Goal: Check status: Check status

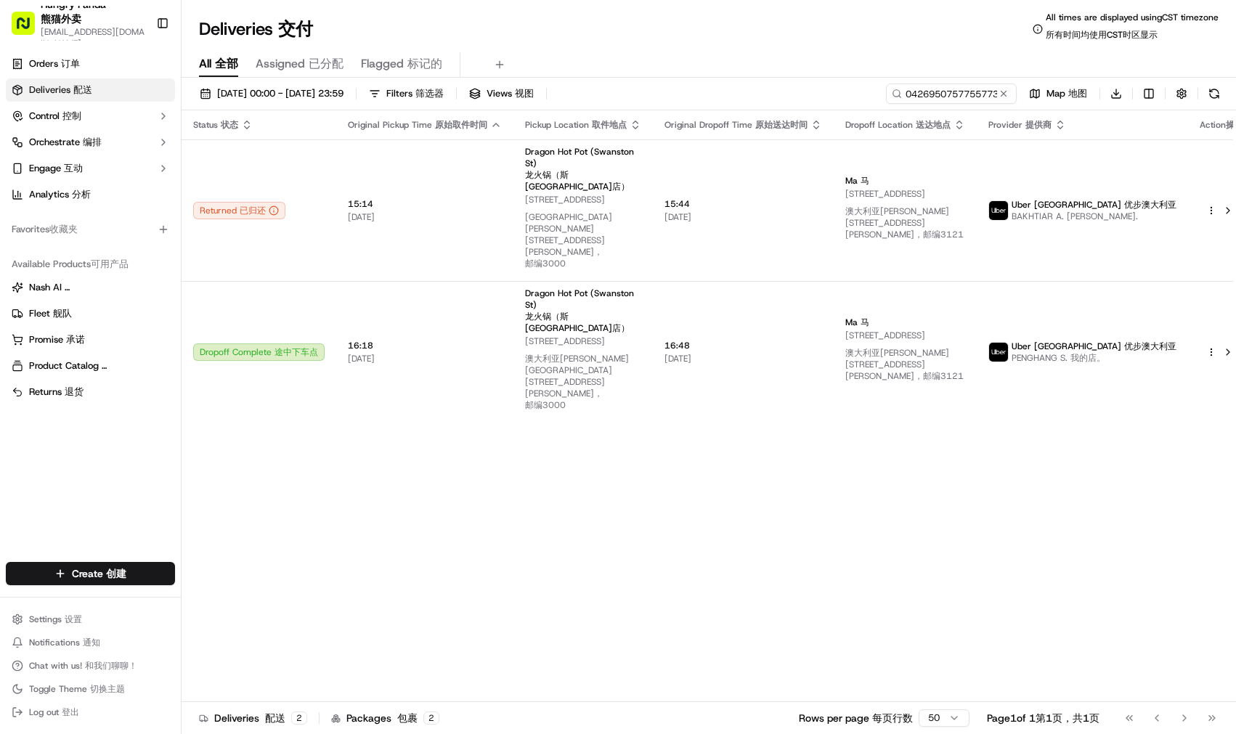
click at [1001, 89] on button at bounding box center [1004, 93] width 15 height 15
click at [955, 90] on input at bounding box center [930, 94] width 174 height 20
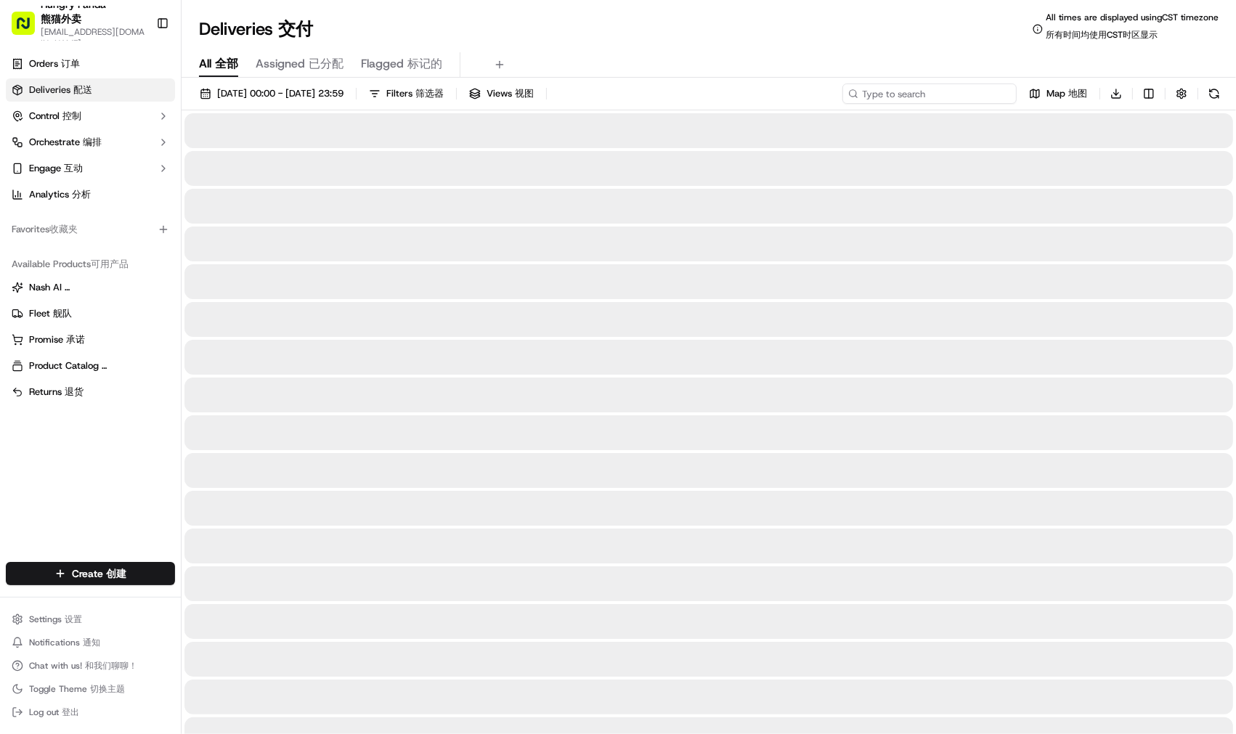
paste input "342493288725573708740"
type input "342493288725573708740"
click at [855, 90] on div "[DATE] 00:00 - [DATE] 23:59 [DATE] 00:00 - [DATE] 23:59 15/09/202500:00-15/09/2…" at bounding box center [709, 97] width 1055 height 27
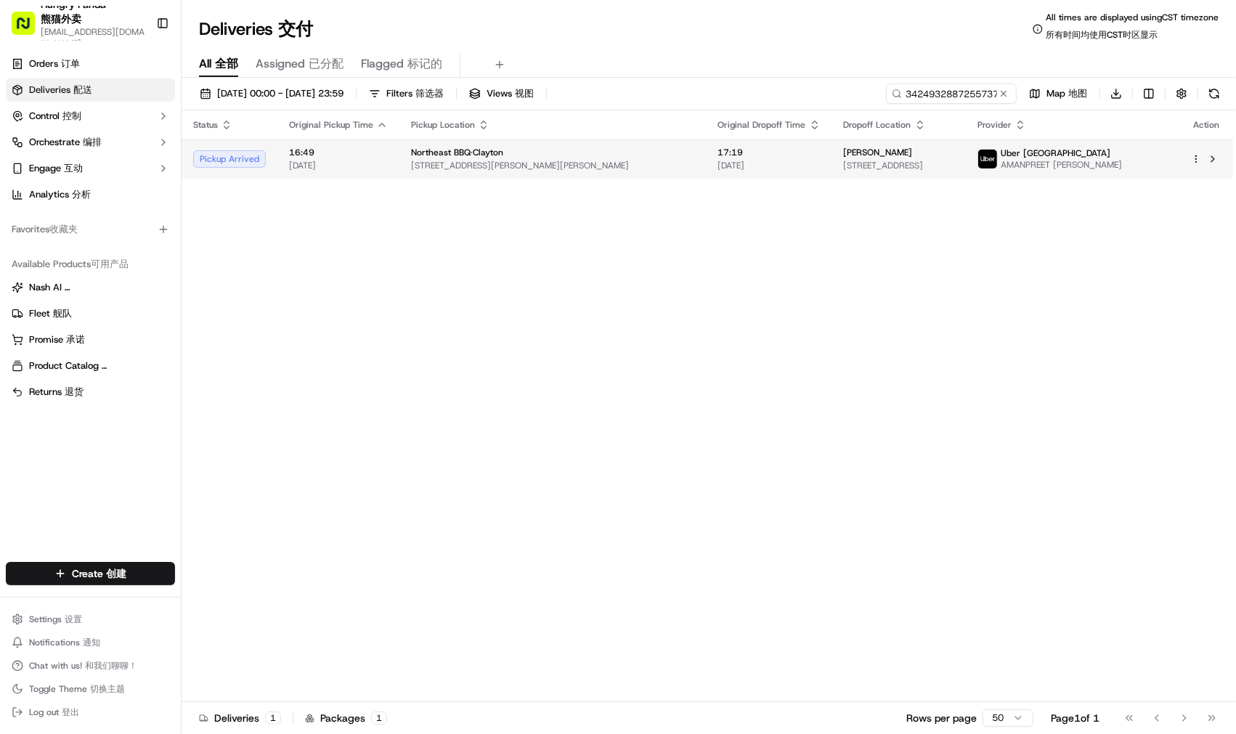
click at [844, 167] on span "[STREET_ADDRESS]" at bounding box center [899, 166] width 111 height 12
